Goal: Task Accomplishment & Management: Complete application form

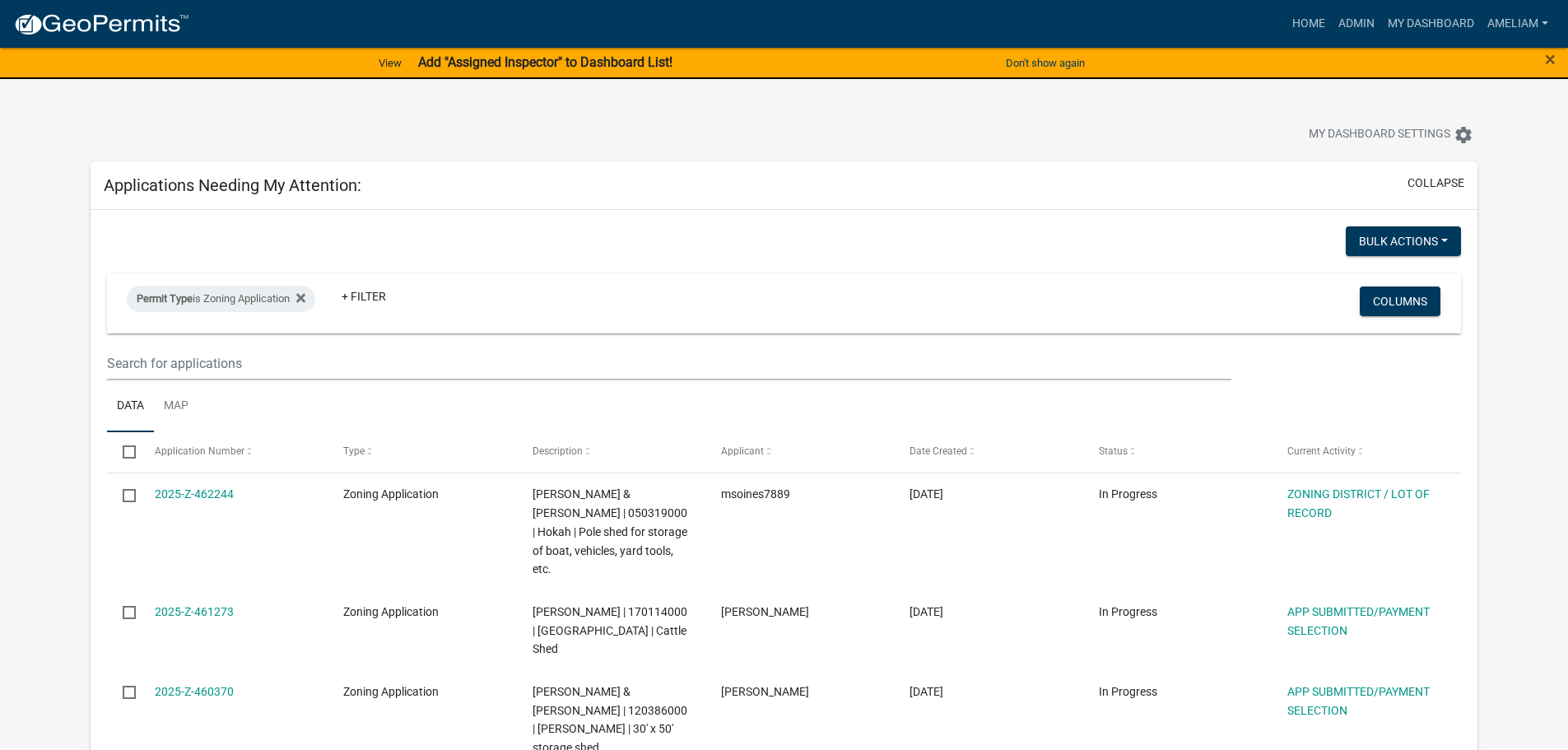
select select "3: 100"
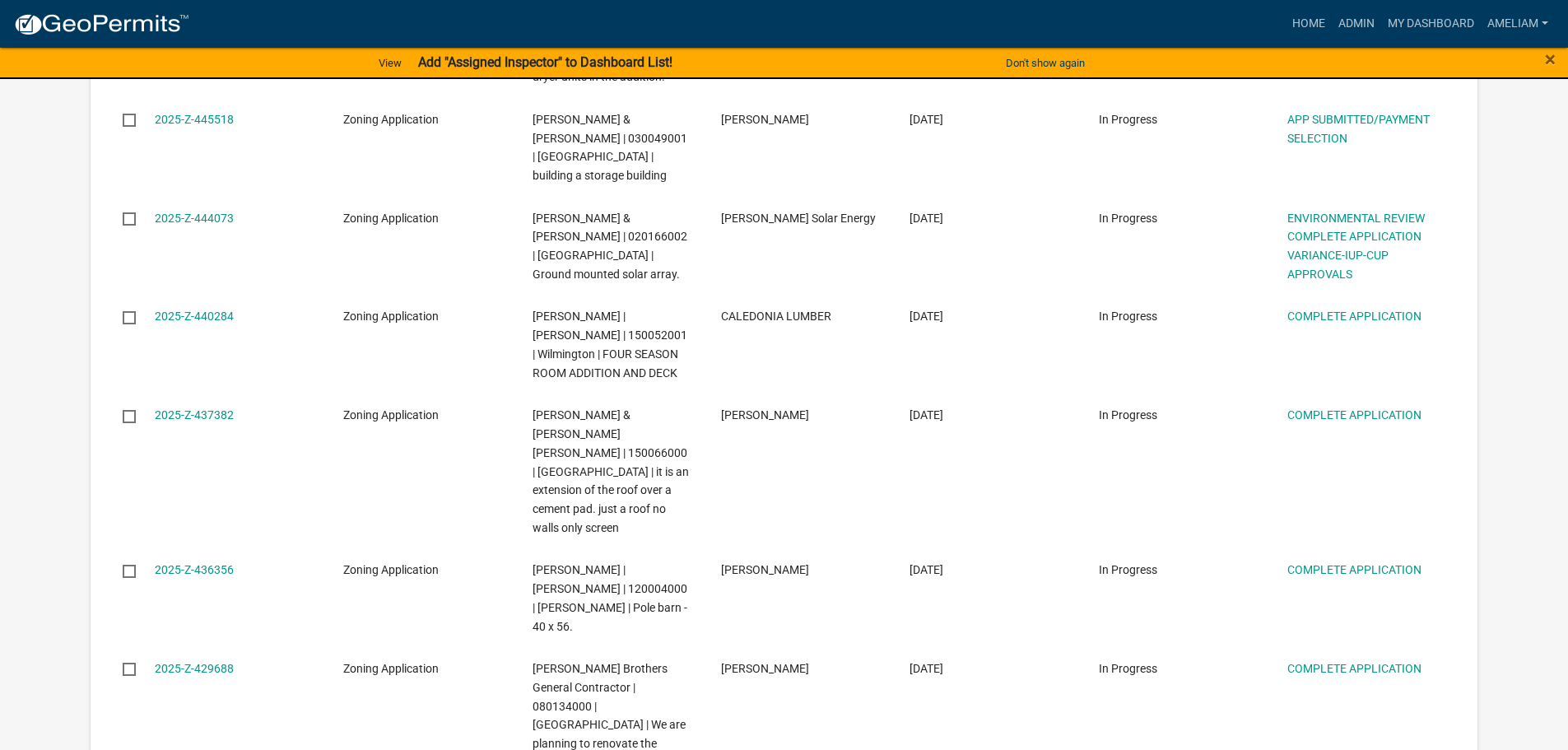
scroll to position [1646, 0]
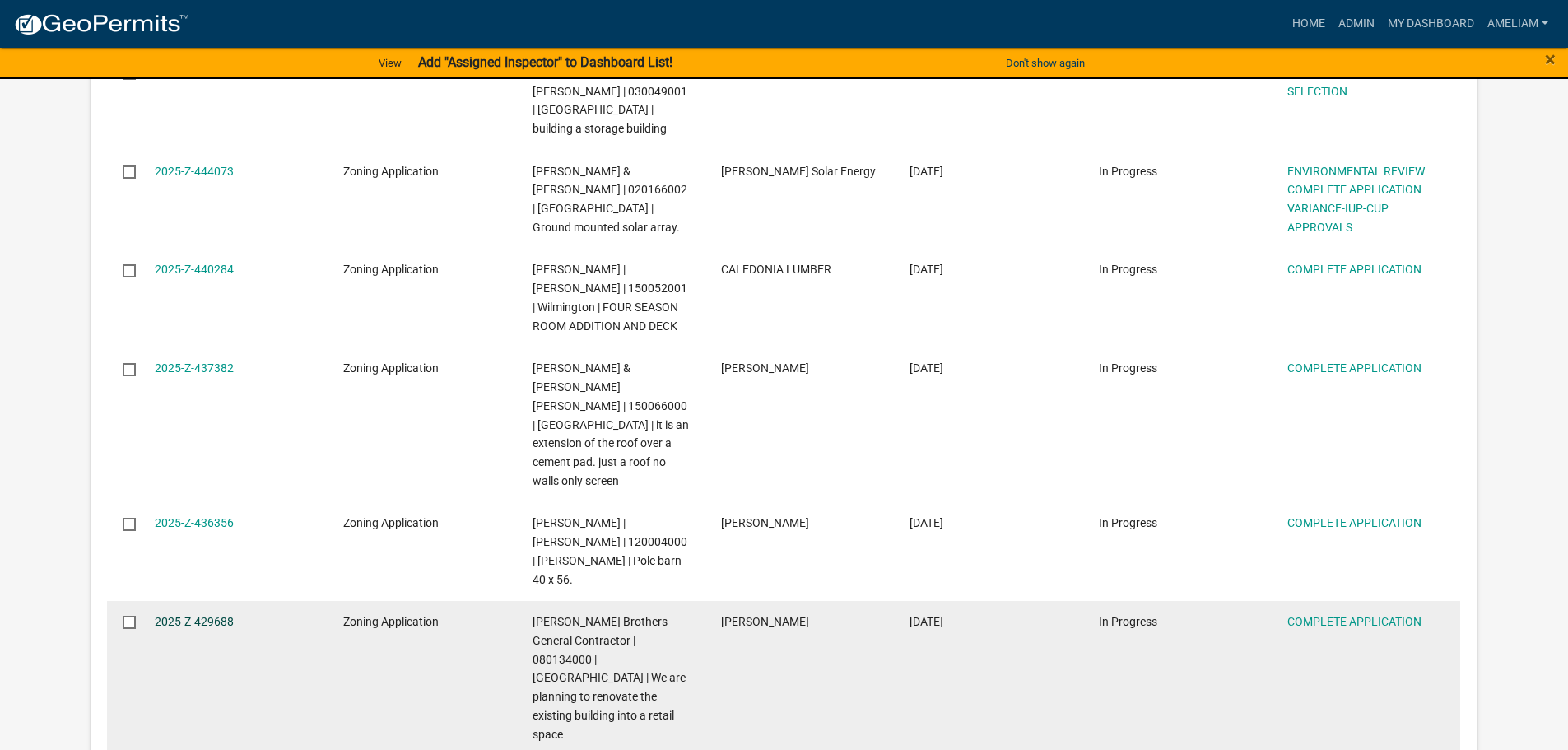
click at [196, 615] on link "2025-Z-429688" at bounding box center [194, 622] width 79 height 13
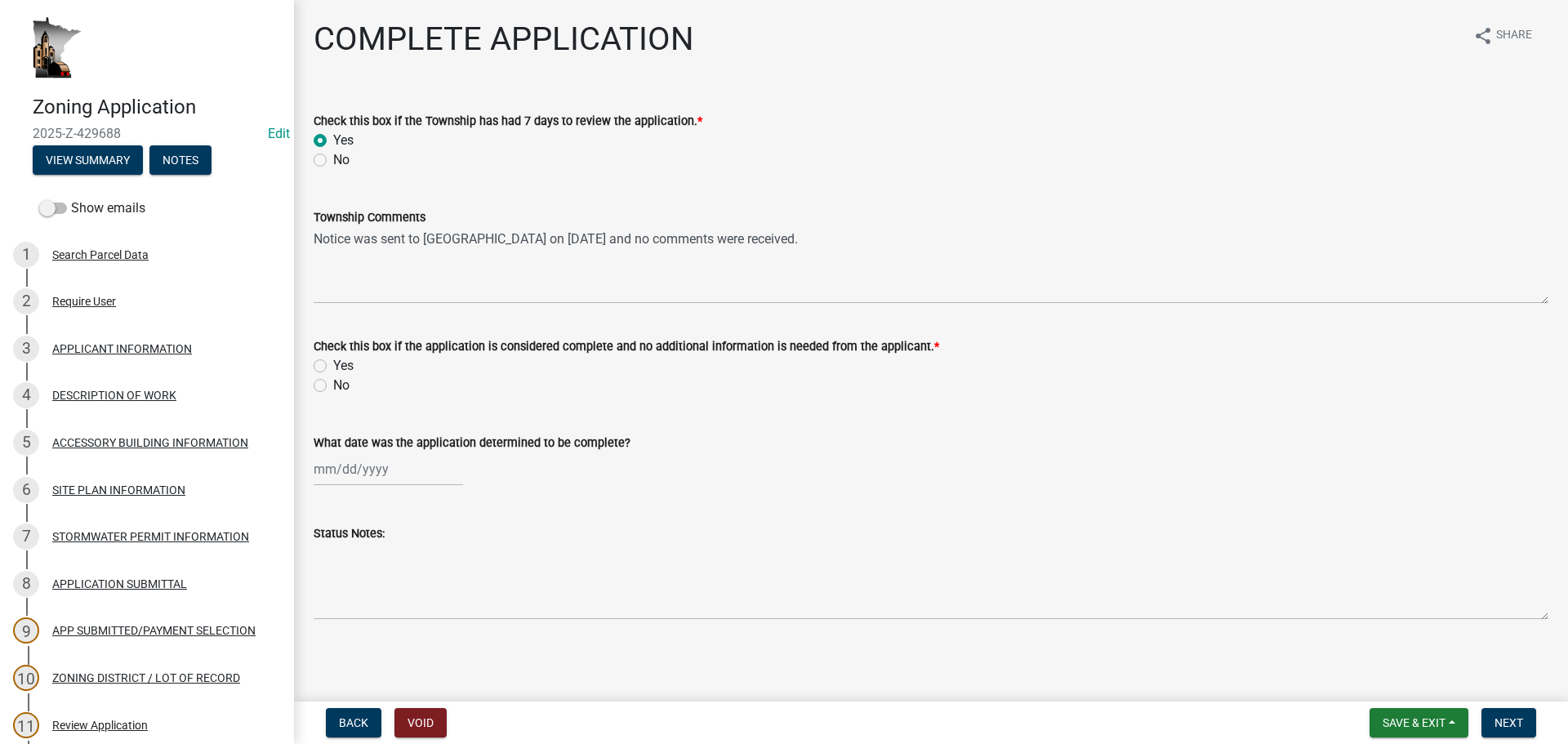
scroll to position [2, 0]
click at [125, 348] on div "APPLICANT INFORMATION" at bounding box center [121, 349] width 139 height 12
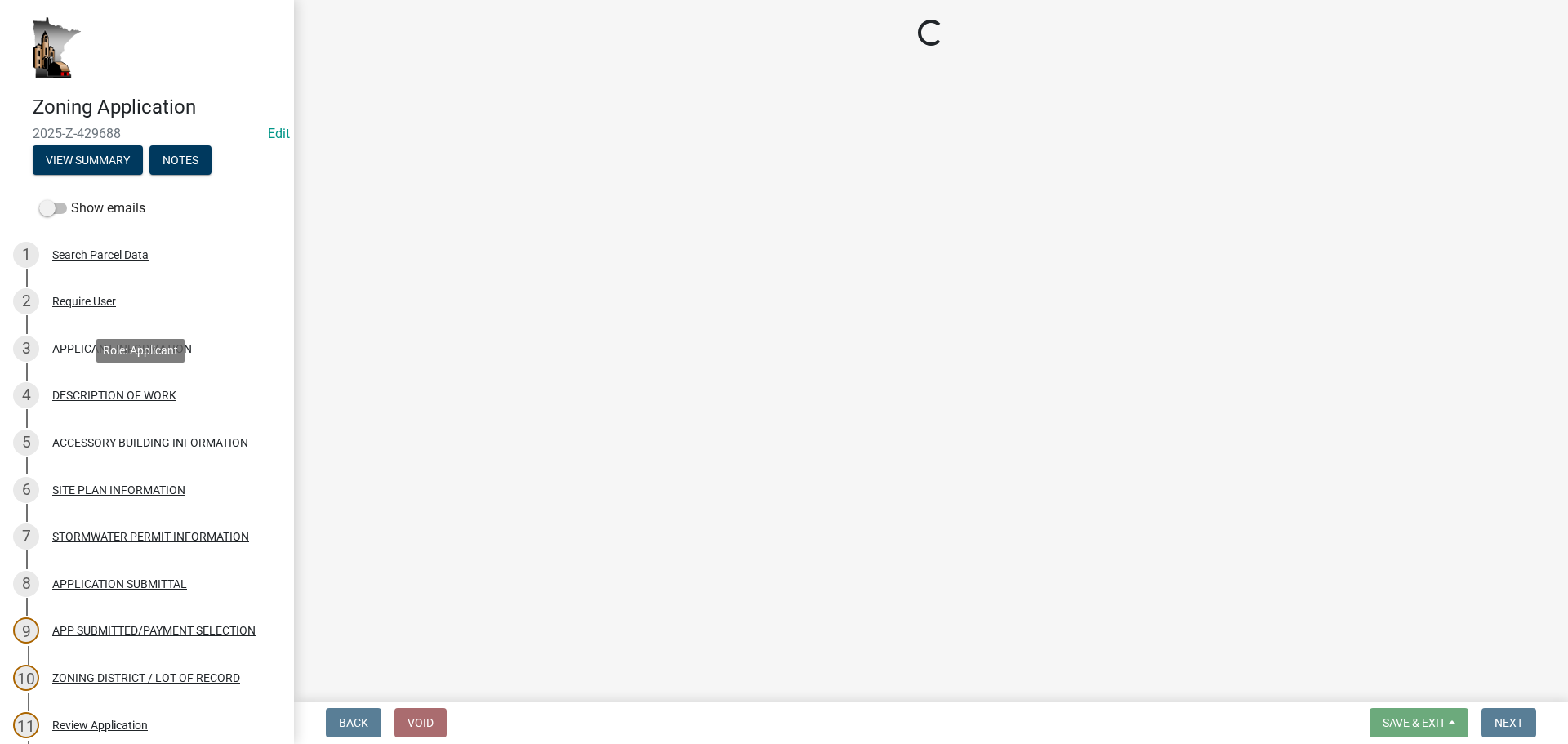
scroll to position [0, 0]
select select "f73bc555-2faa-4207-ba45-c8fa17744791"
select select "81c7fadf-c10b-486a-ba53-d59fb5d0dbc6"
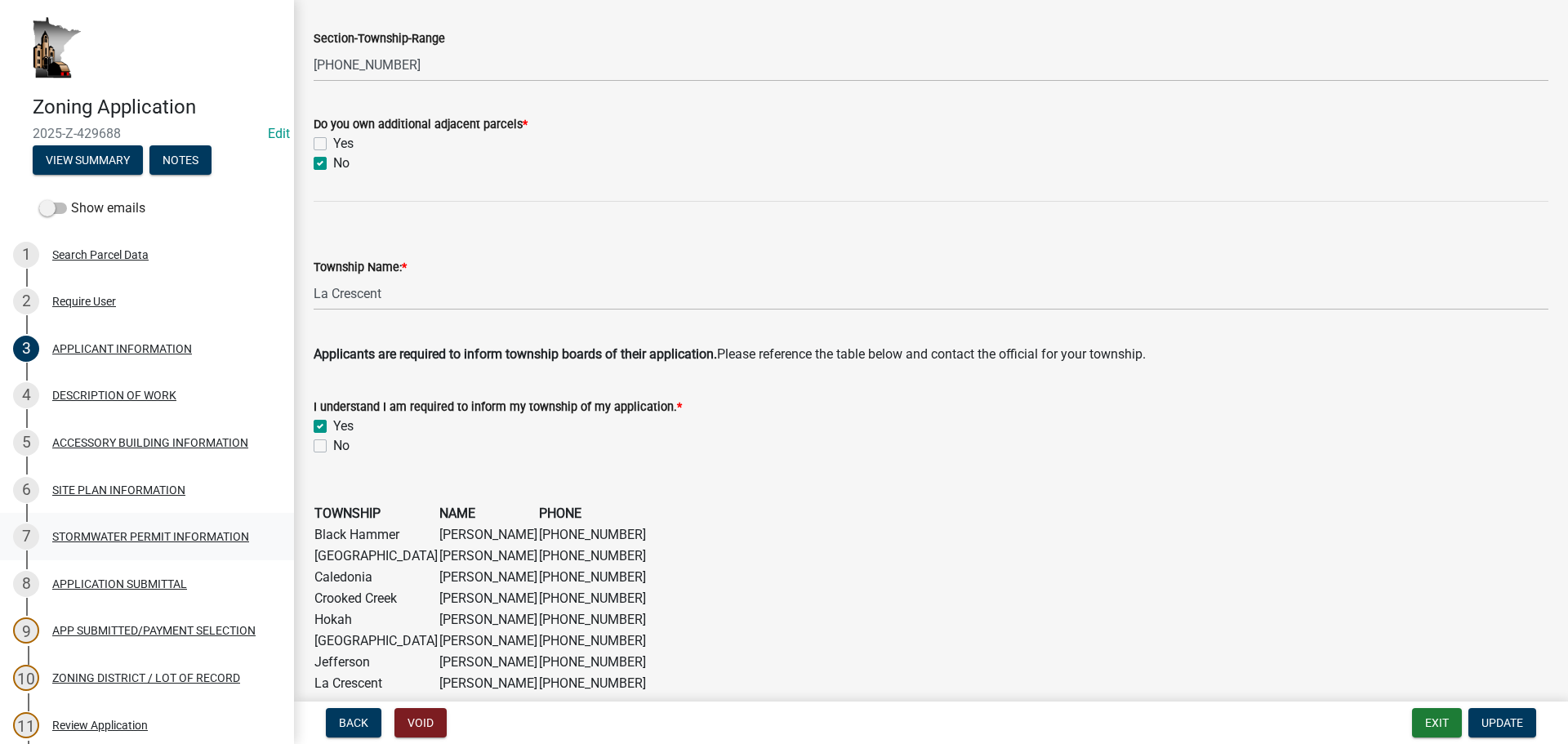
scroll to position [898, 0]
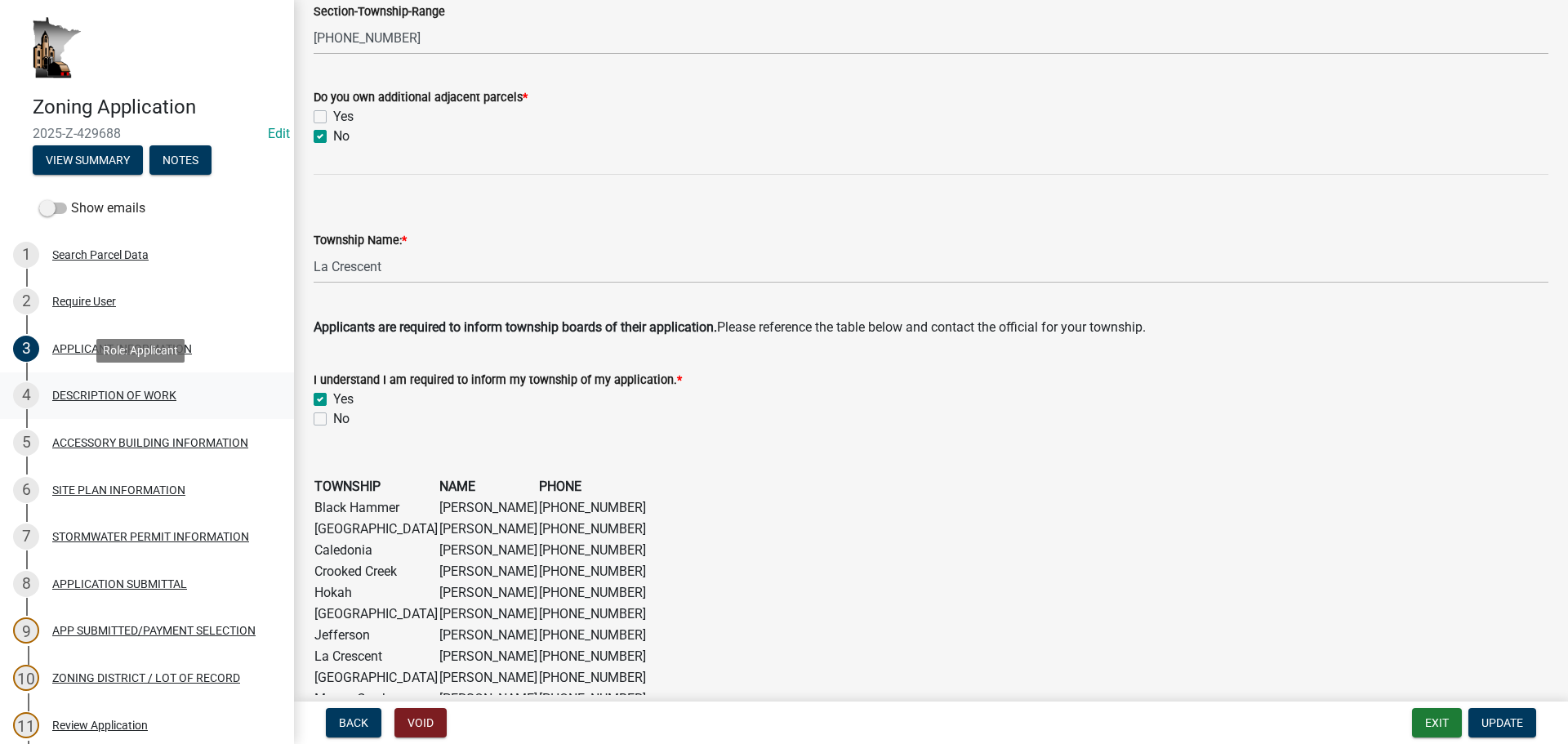
click at [139, 404] on div "4 DESCRIPTION OF WORK" at bounding box center [140, 395] width 255 height 26
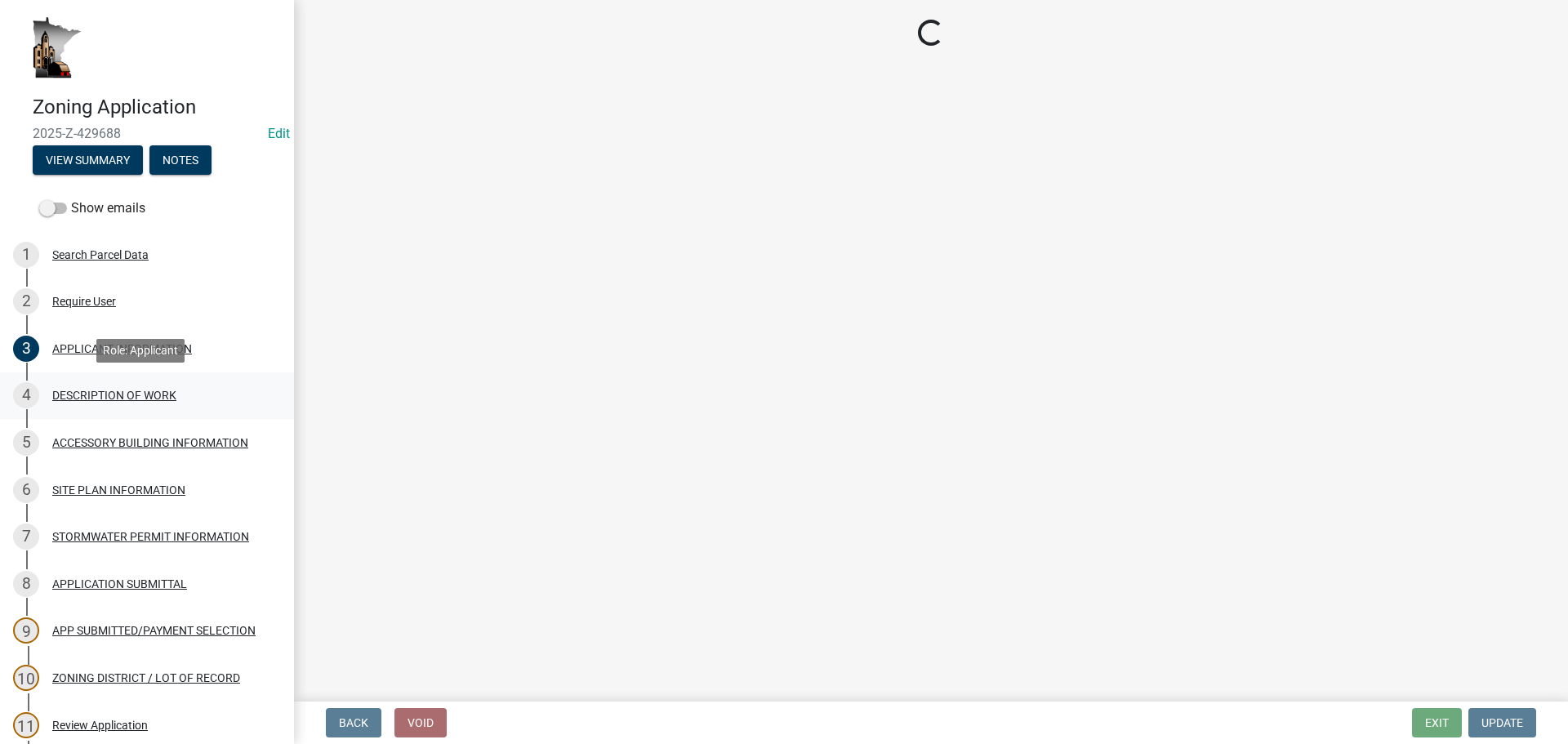
scroll to position [0, 0]
select select "7ca7611f-bb22-4a3d-a5f1-f2c7569c6a0f"
select select "e929572a-d3c1-4656-a5cb-745867c8f3e2"
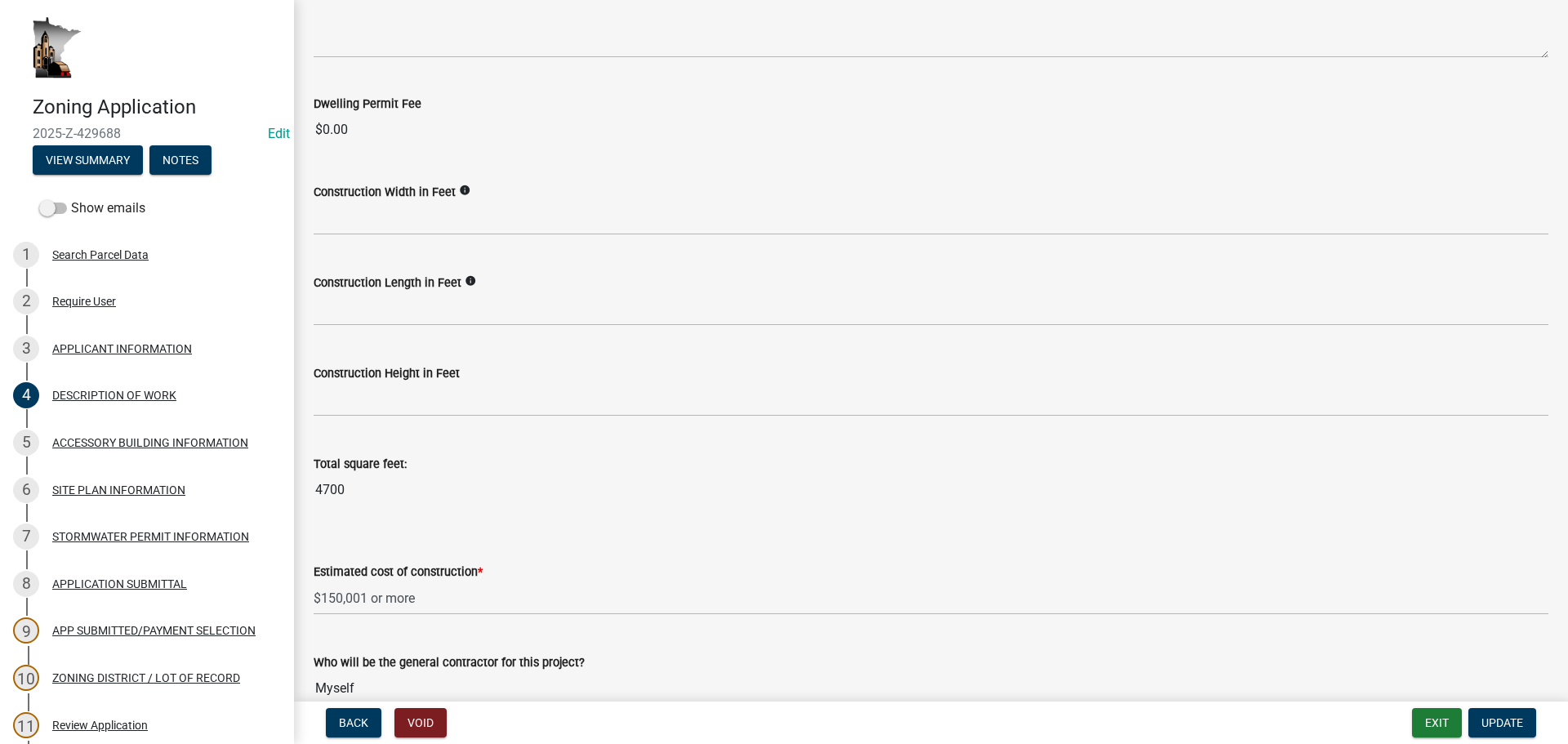
scroll to position [735, 0]
